Goal: Task Accomplishment & Management: Use online tool/utility

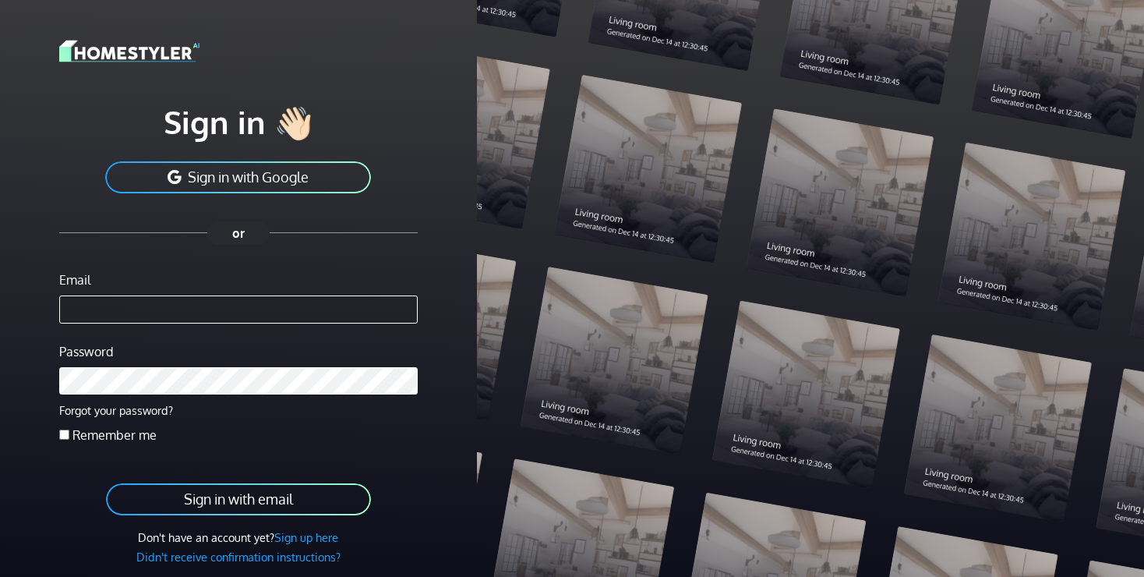
click at [206, 171] on button "Sign in with Google" at bounding box center [238, 177] width 269 height 35
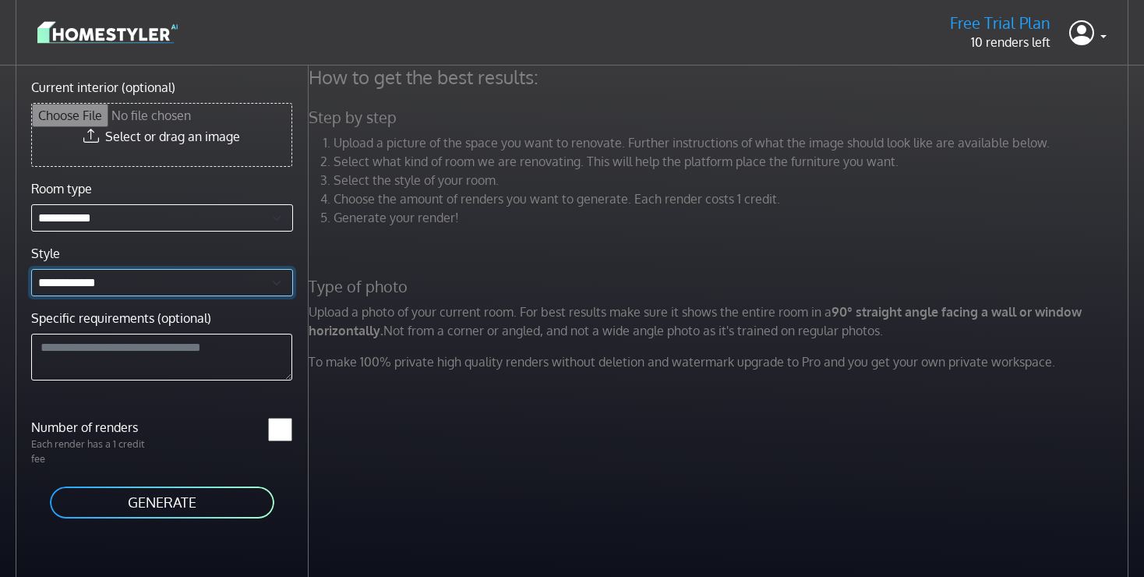
click at [171, 286] on select "**********" at bounding box center [162, 282] width 262 height 27
click at [550, 317] on p "Upload a photo of your current room. For best results make sure it shows the en…" at bounding box center [720, 320] width 842 height 37
